Goal: Information Seeking & Learning: Learn about a topic

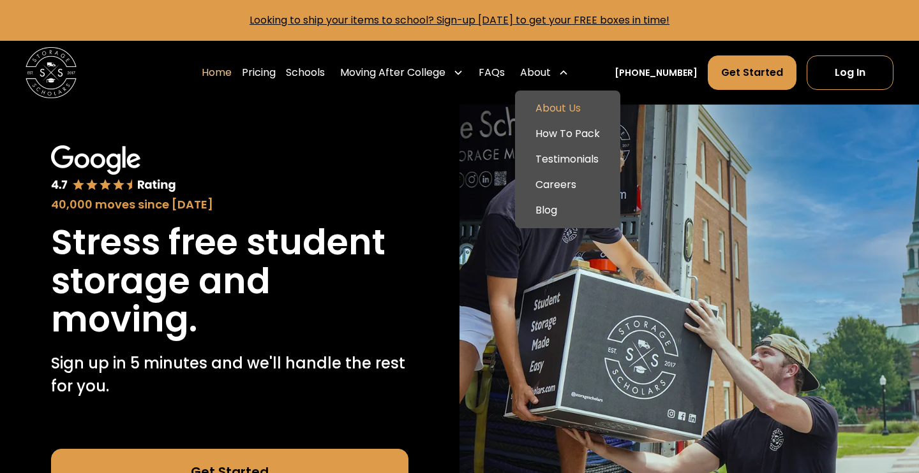
click at [565, 108] on link "About Us" at bounding box center [567, 109] width 95 height 26
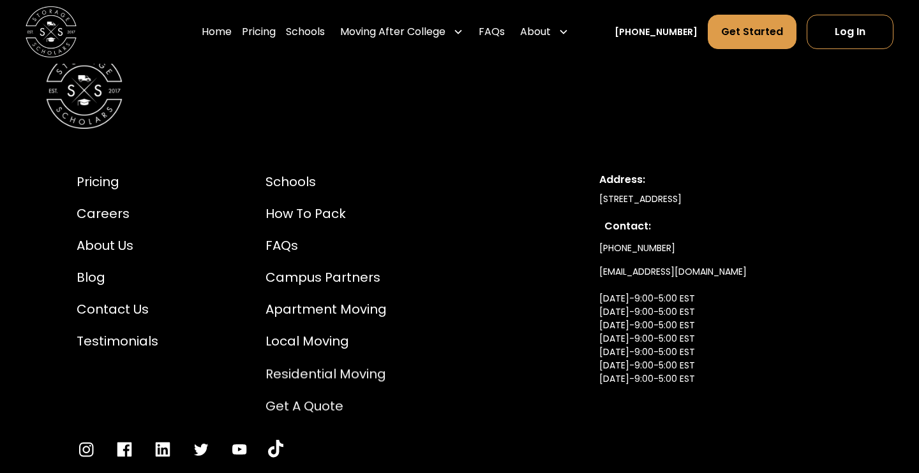
scroll to position [6800, 0]
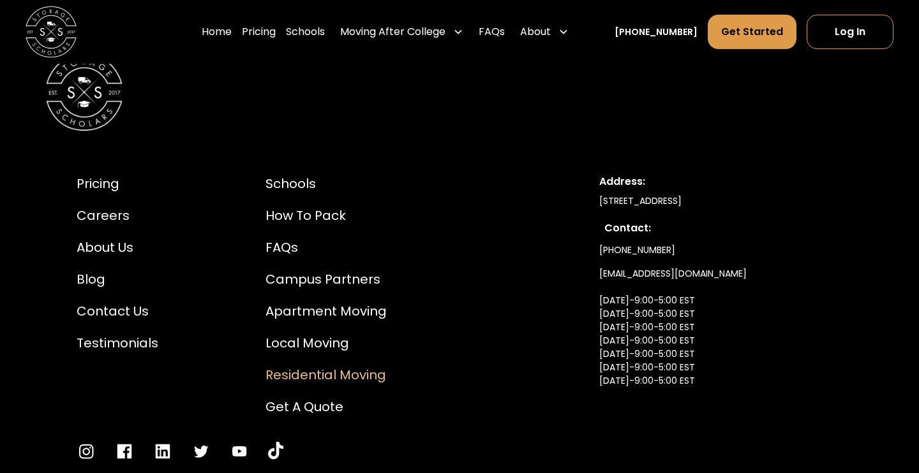
click at [290, 366] on div "Residential Moving" at bounding box center [325, 375] width 121 height 19
click at [296, 270] on div "Campus Partners" at bounding box center [325, 279] width 121 height 19
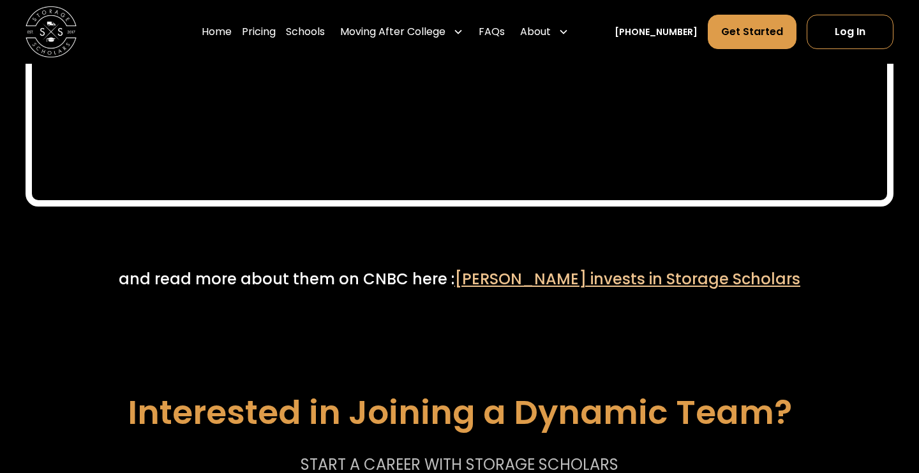
scroll to position [6015, 0]
